Goal: Task Accomplishment & Management: Manage account settings

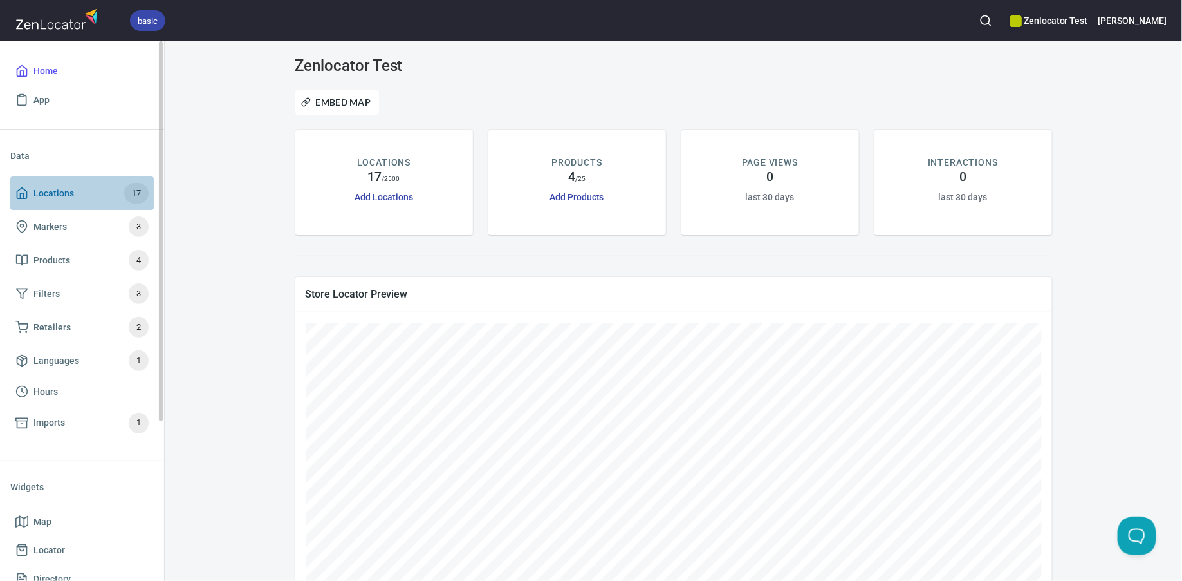
click at [68, 189] on span "Locations" at bounding box center [53, 193] width 41 height 16
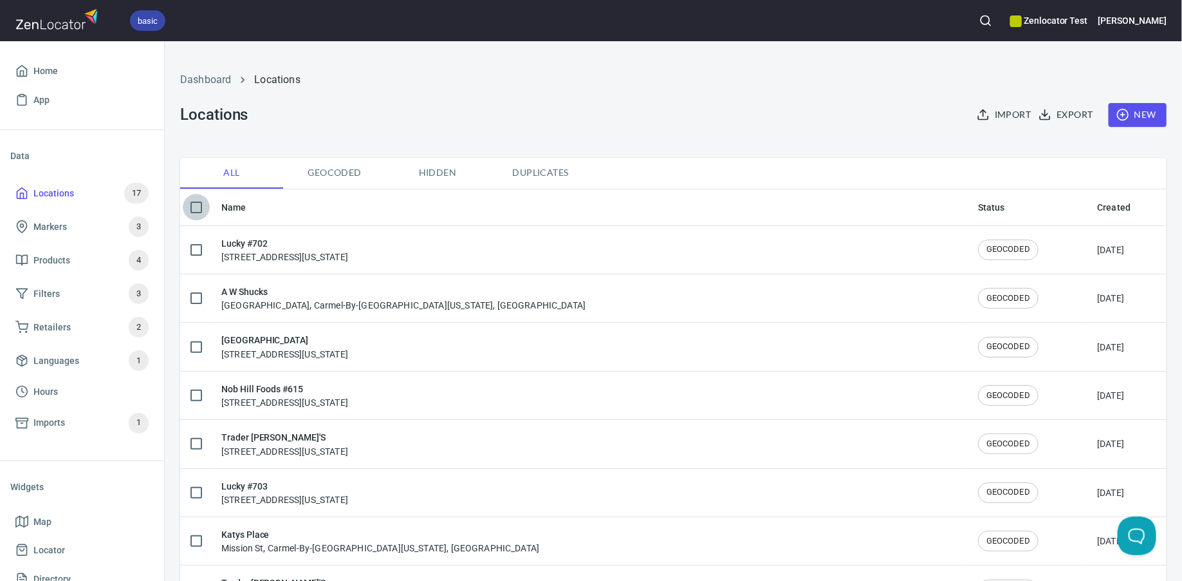
click at [198, 210] on input "checkbox" at bounding box center [196, 207] width 27 height 27
checkbox input "true"
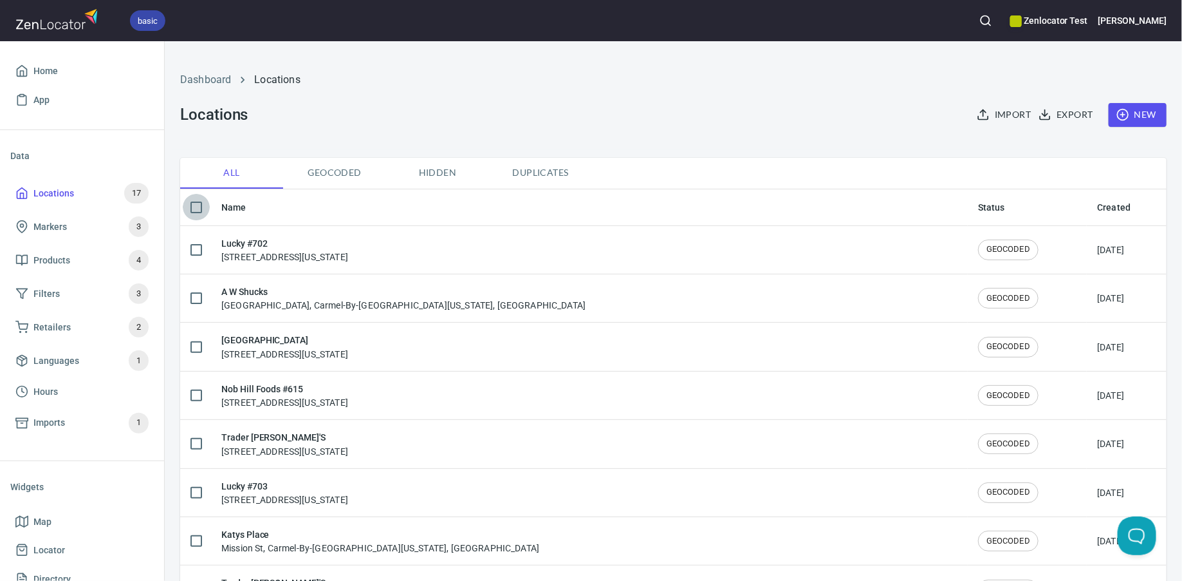
checkbox input "true"
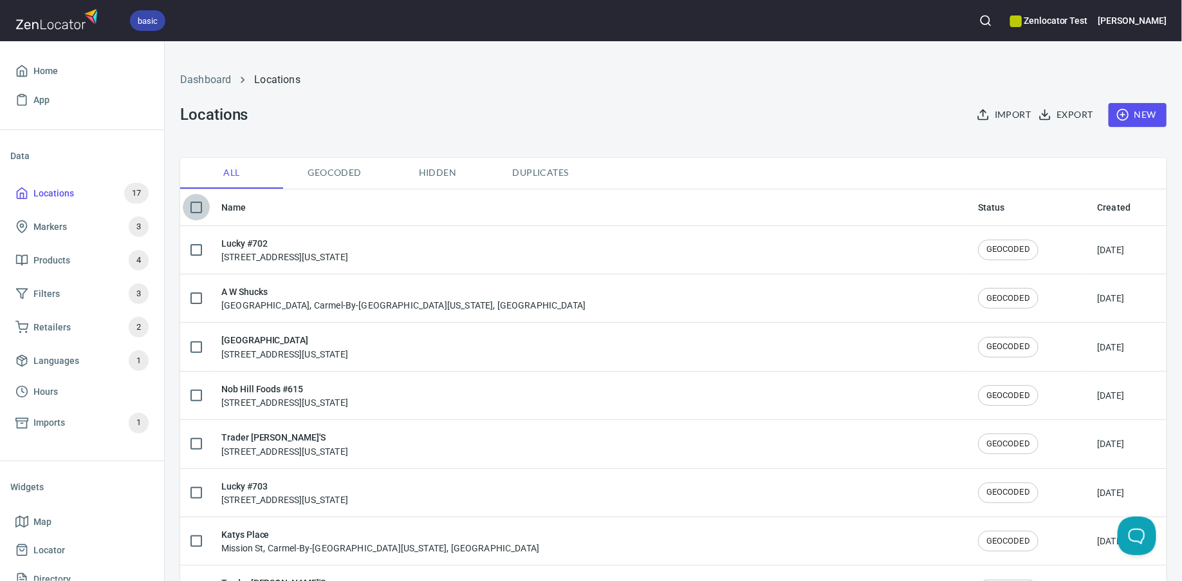
checkbox input "true"
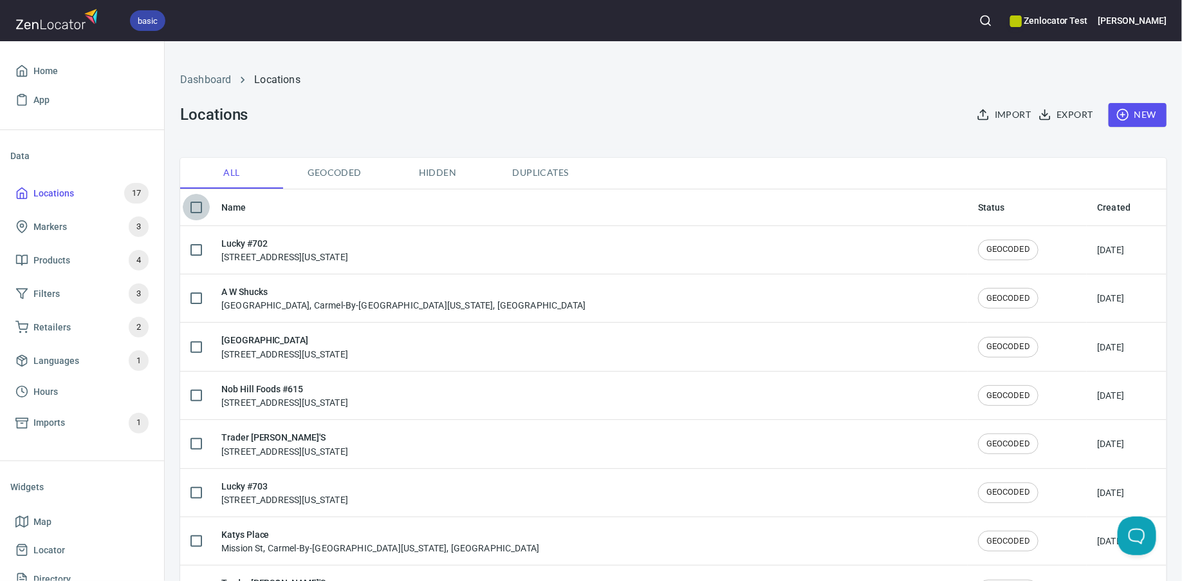
checkbox input "true"
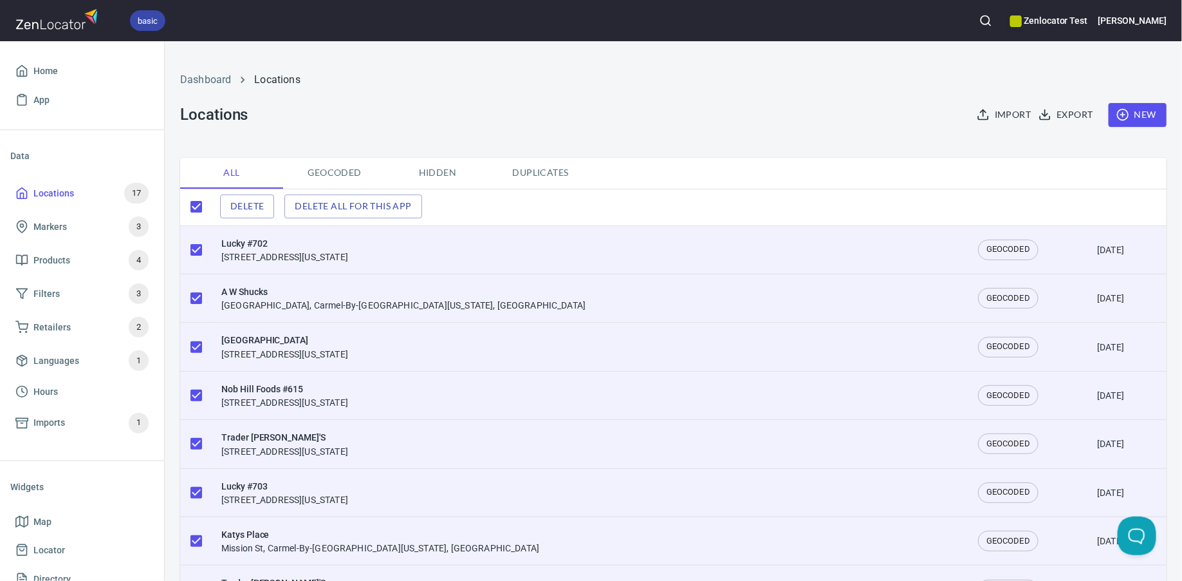
click at [198, 210] on input "checkbox" at bounding box center [196, 206] width 27 height 27
checkbox input "false"
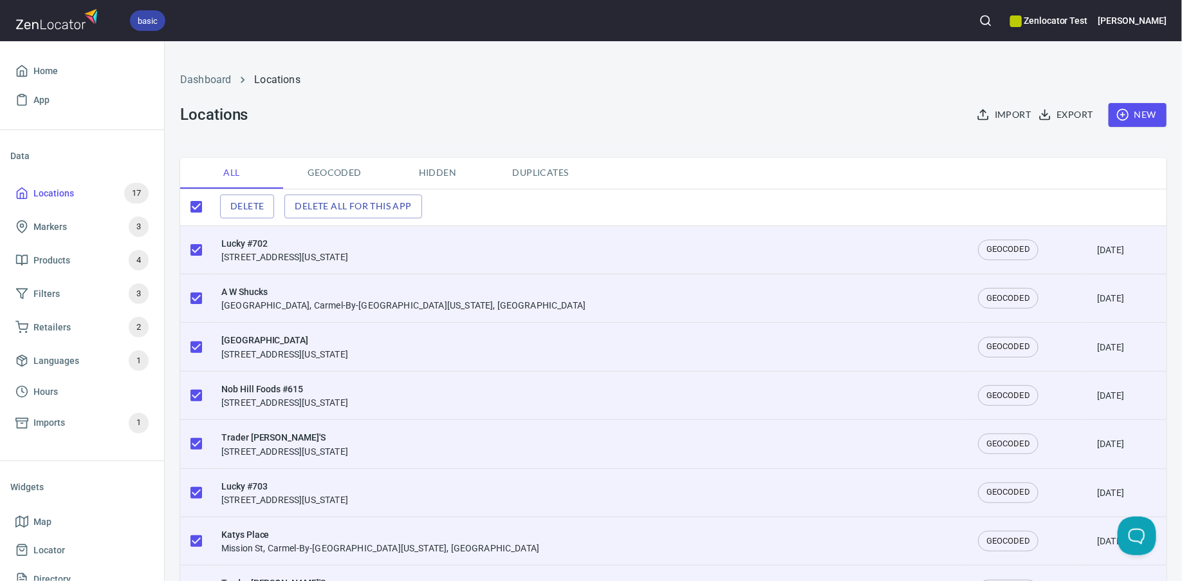
checkbox input "false"
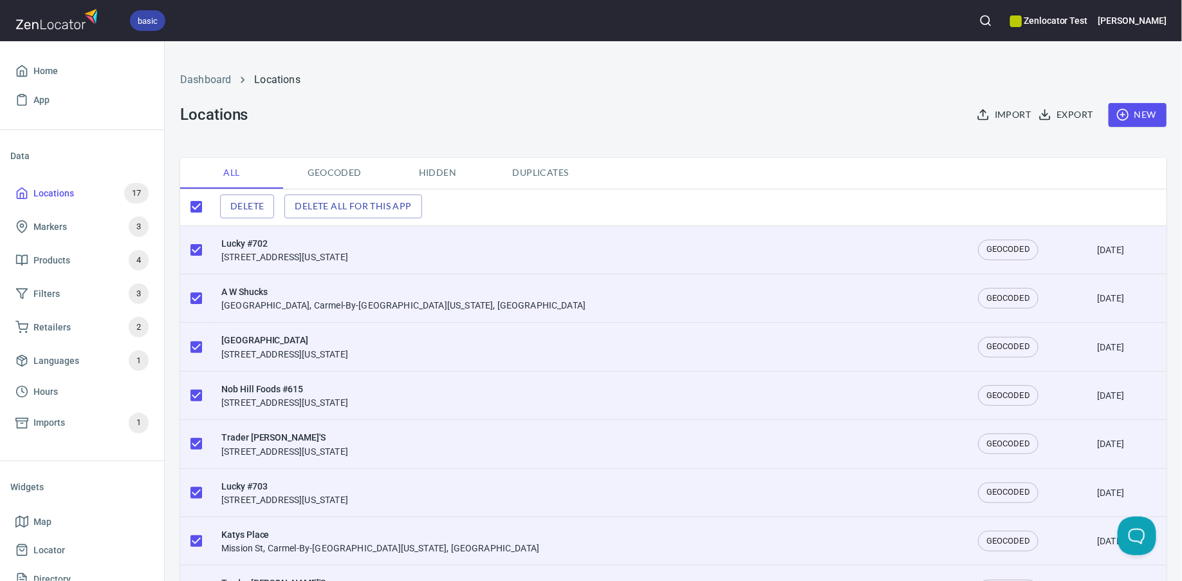
checkbox input "false"
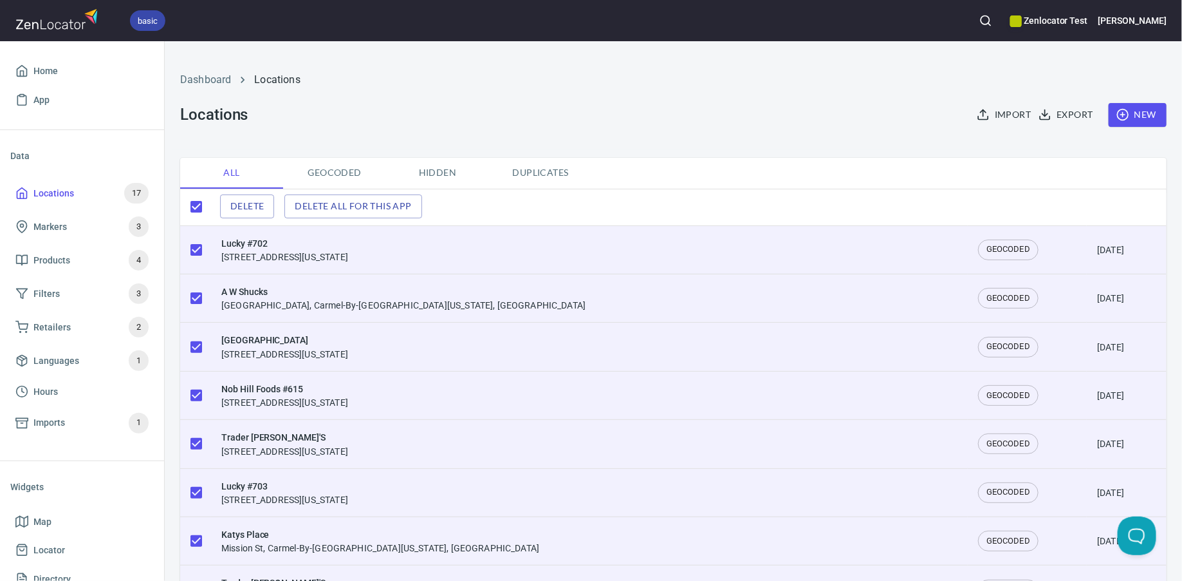
checkbox input "false"
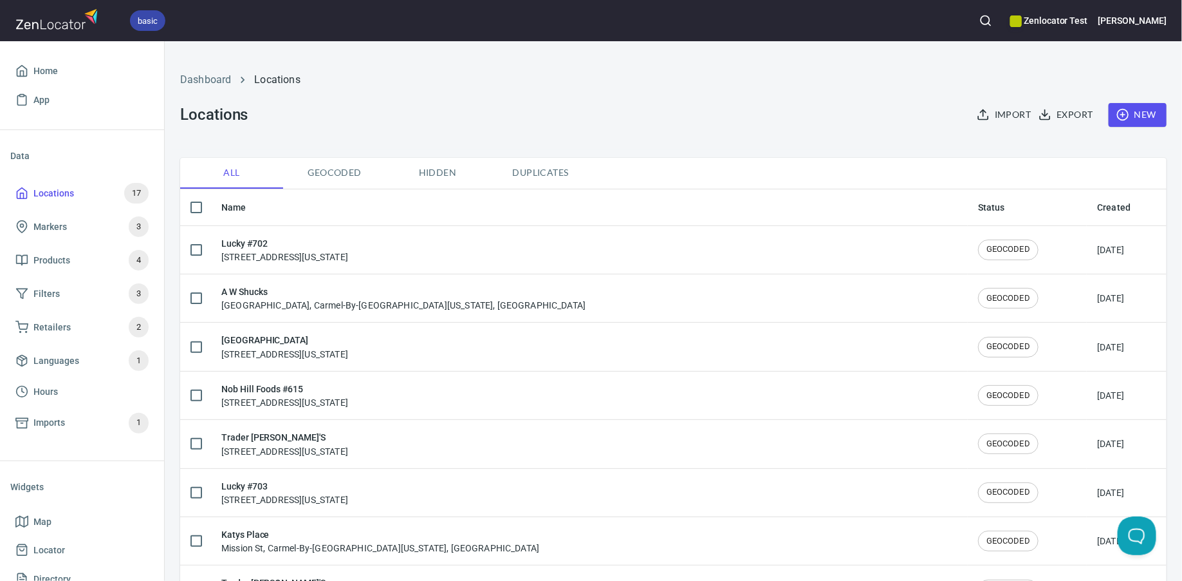
click at [1078, 117] on span "Export" at bounding box center [1066, 115] width 51 height 16
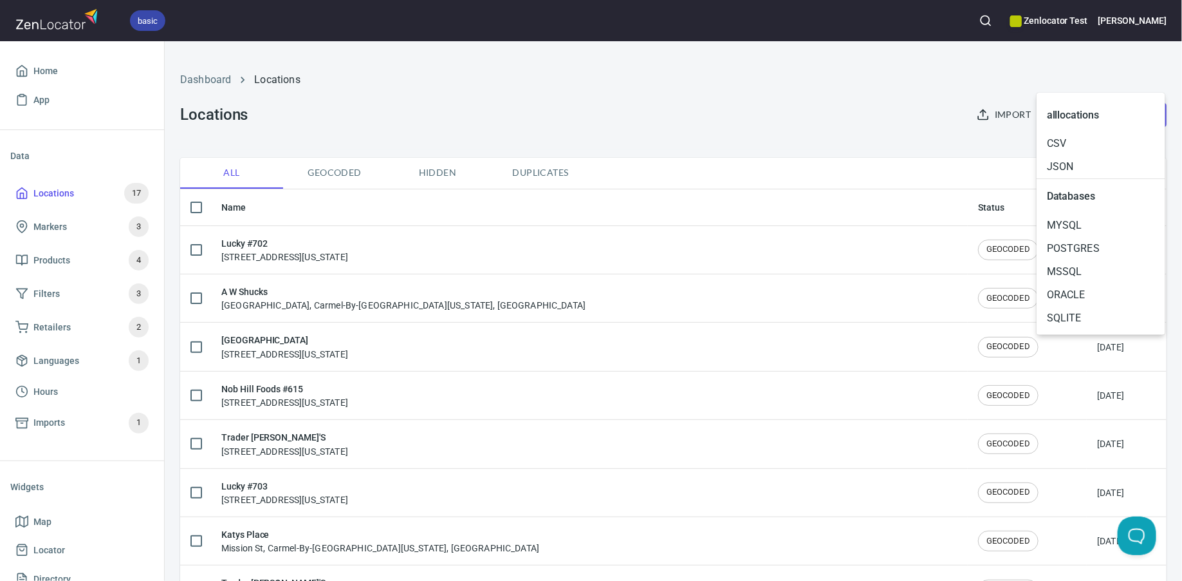
click at [986, 148] on div at bounding box center [591, 290] width 1182 height 581
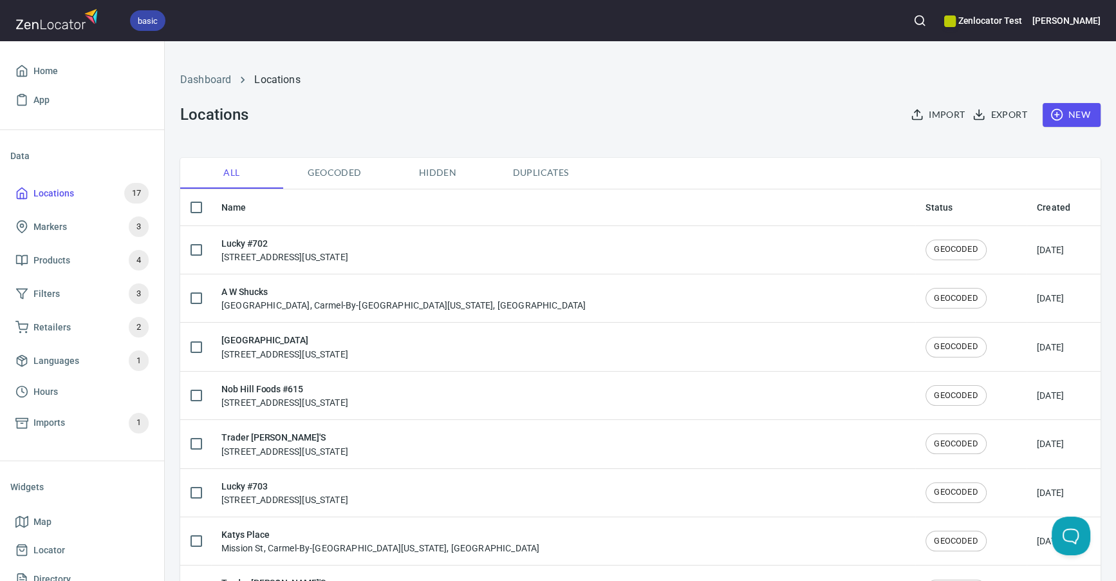
click at [1011, 119] on span "Export" at bounding box center [1000, 115] width 51 height 16
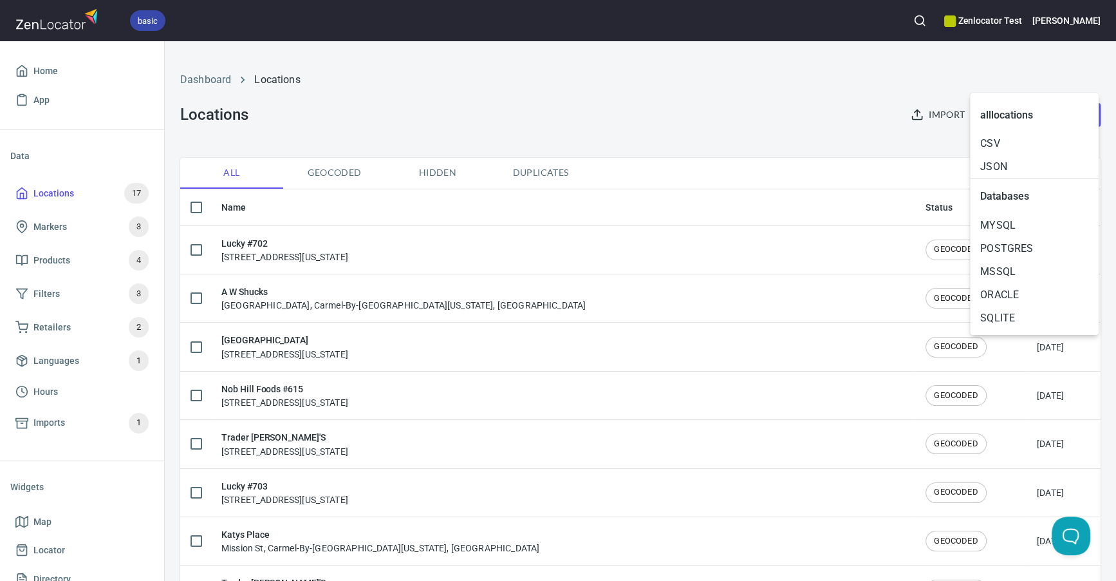
click at [944, 147] on div at bounding box center [558, 290] width 1116 height 581
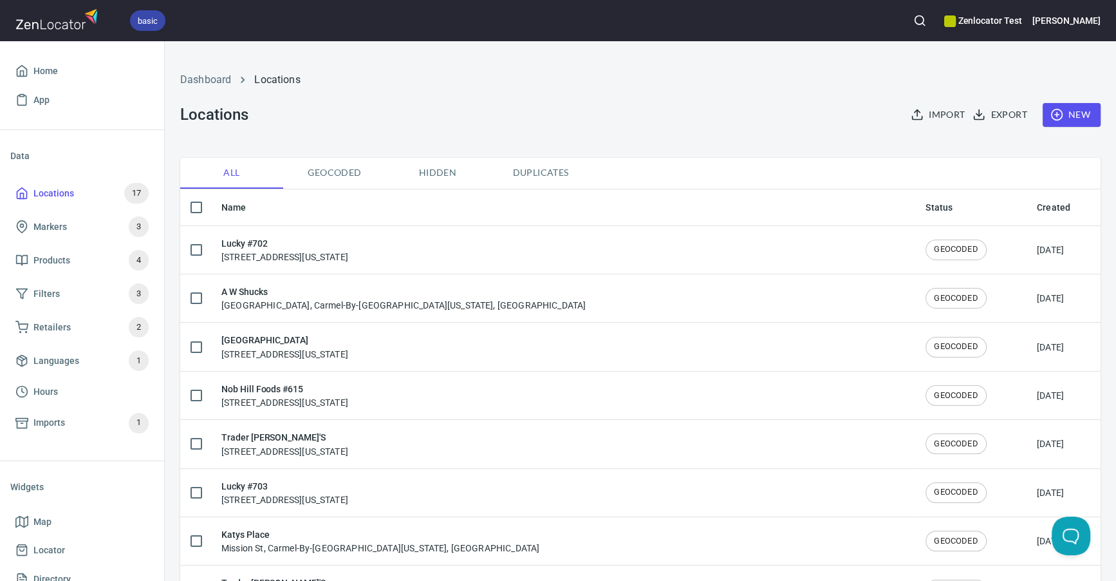
click at [1007, 118] on span "Export" at bounding box center [1000, 115] width 51 height 16
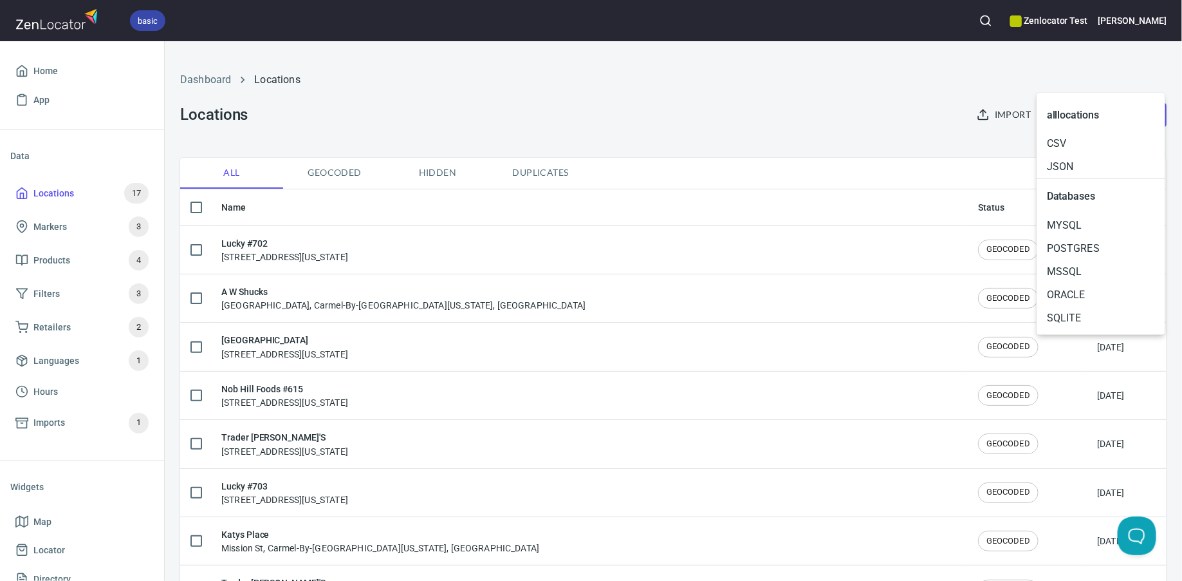
click at [1163, 15] on div at bounding box center [591, 290] width 1182 height 581
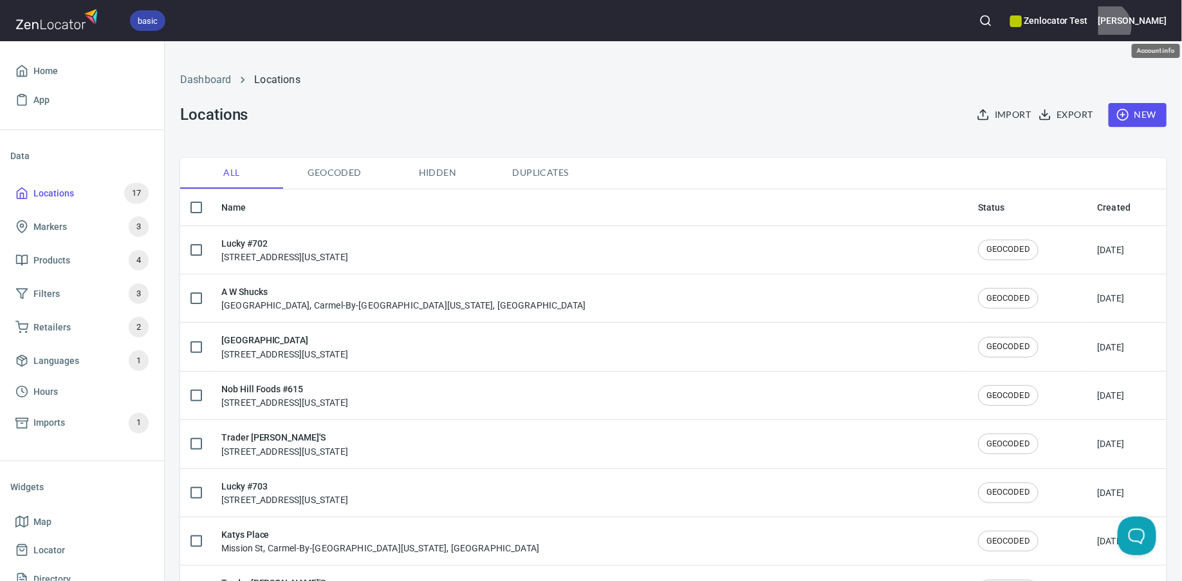
click at [1153, 26] on h6 "[PERSON_NAME]" at bounding box center [1133, 21] width 68 height 14
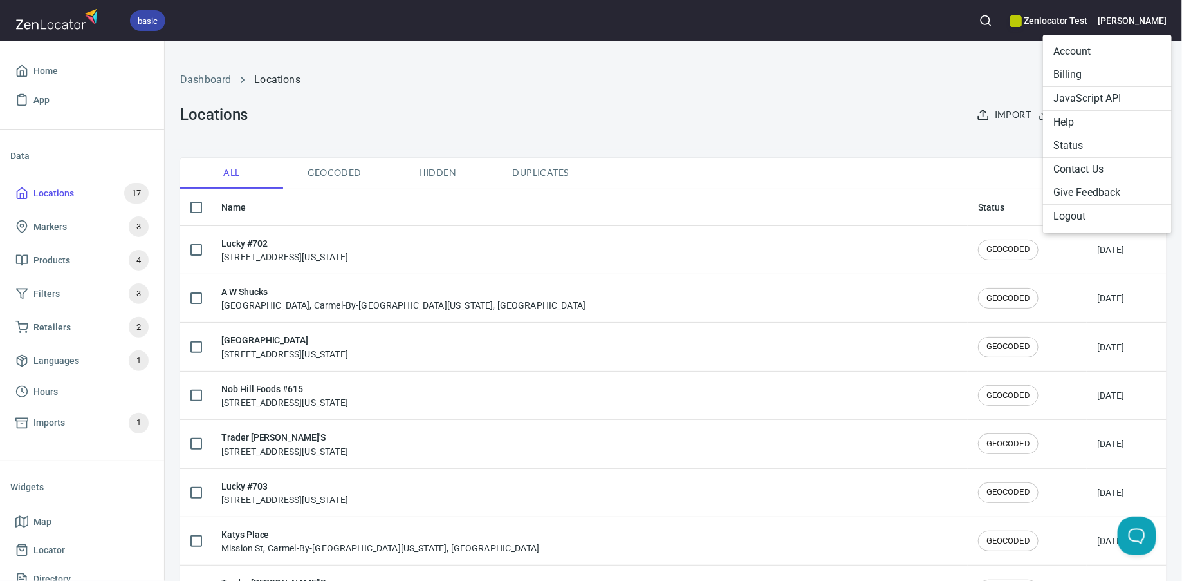
click at [1085, 215] on li "Logout" at bounding box center [1107, 216] width 129 height 23
